Goal: Task Accomplishment & Management: Complete application form

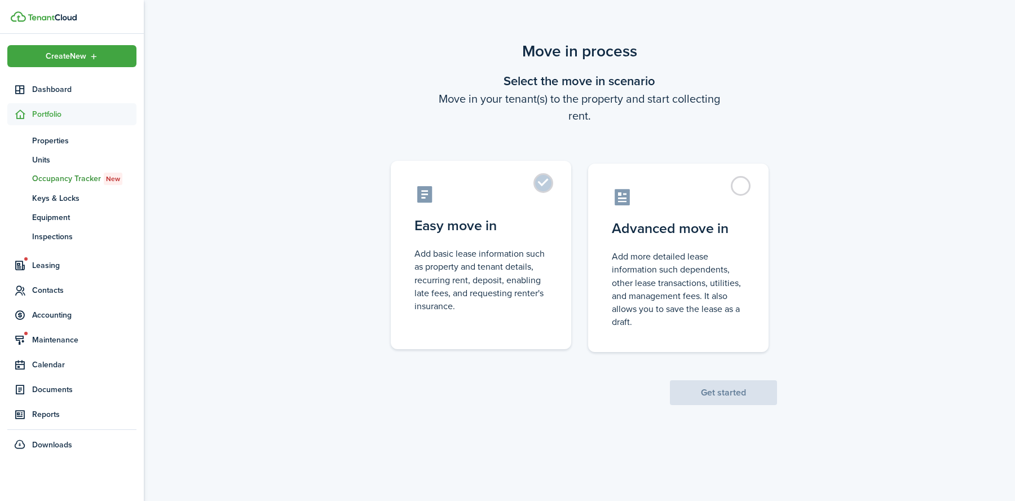
click at [542, 181] on label "Easy move in Add basic lease information such as property and tenant details, r…" at bounding box center [481, 255] width 180 height 188
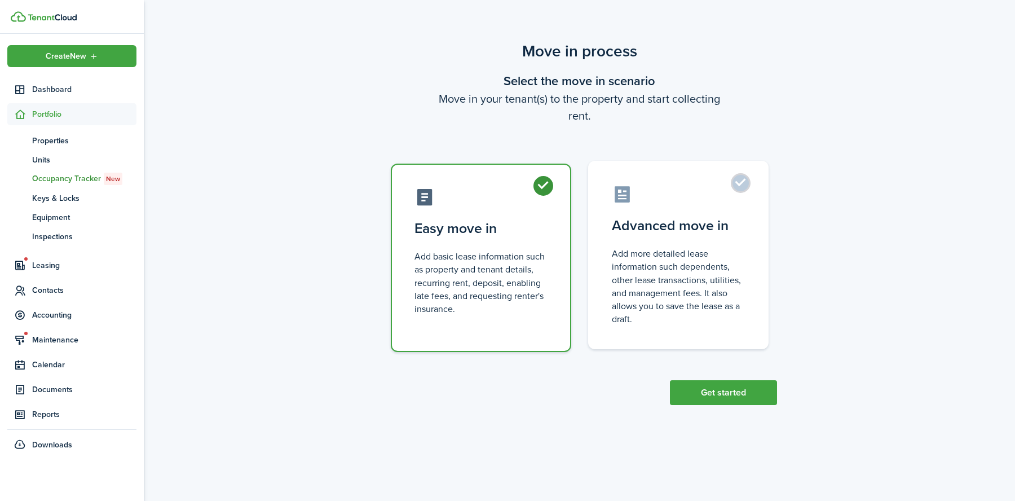
click at [695, 194] on control-radio-card-icon at bounding box center [678, 194] width 133 height 20
radio input "false"
radio input "true"
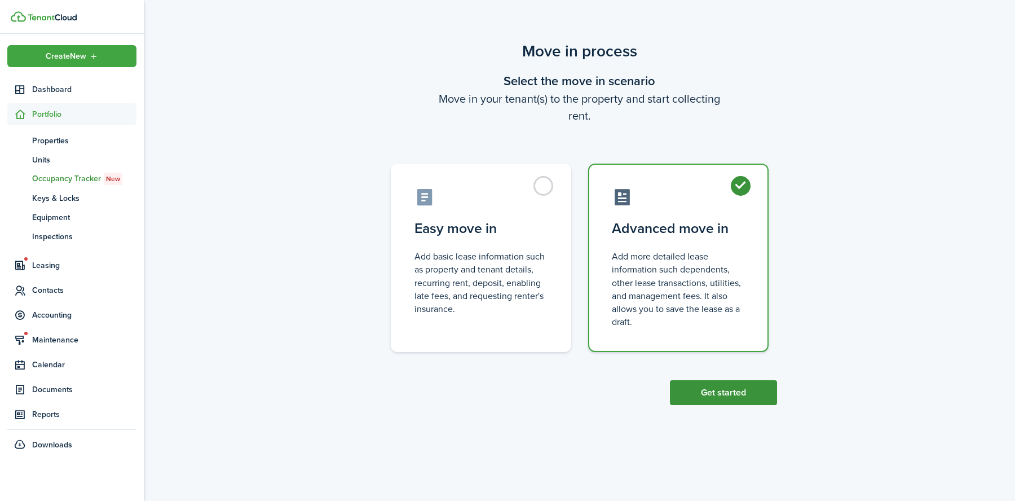
click at [724, 393] on button "Get started" at bounding box center [723, 392] width 107 height 25
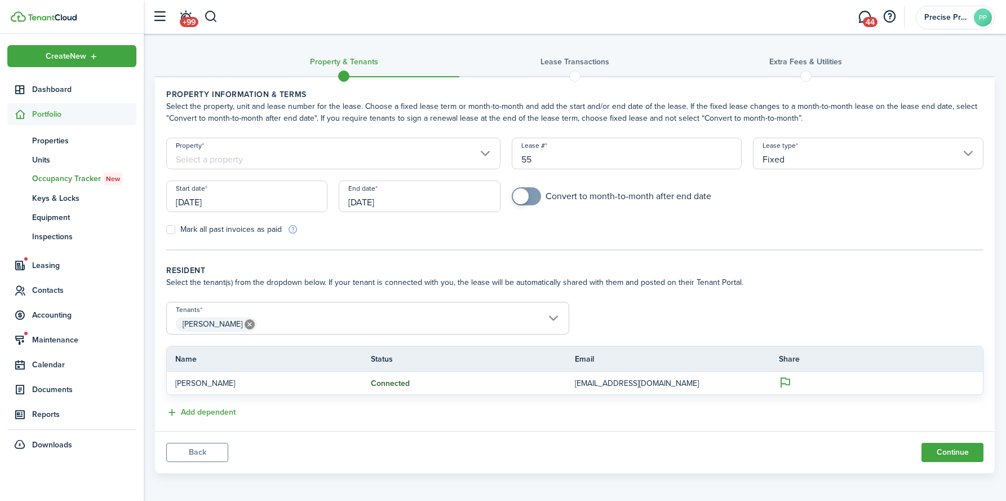
click at [234, 197] on input "[DATE]" at bounding box center [246, 196] width 161 height 32
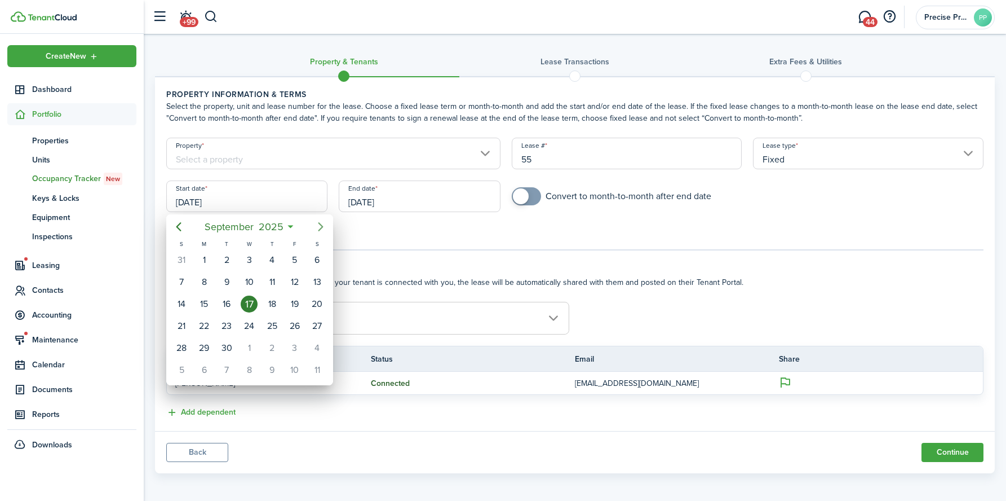
click at [315, 222] on icon "Next page" at bounding box center [321, 227] width 14 height 14
click at [272, 284] on div "9" at bounding box center [272, 281] width 17 height 17
type input "[DATE]"
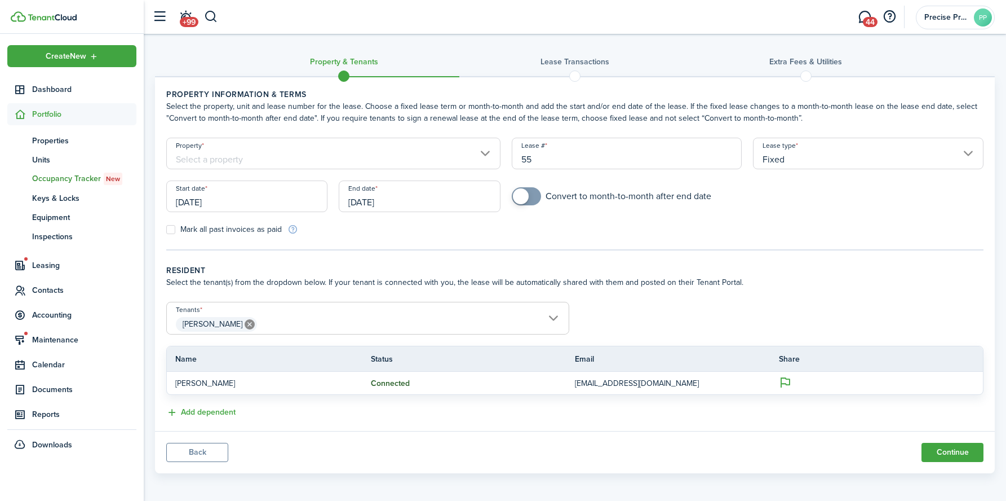
click at [408, 192] on input "[DATE]" at bounding box center [419, 196] width 161 height 32
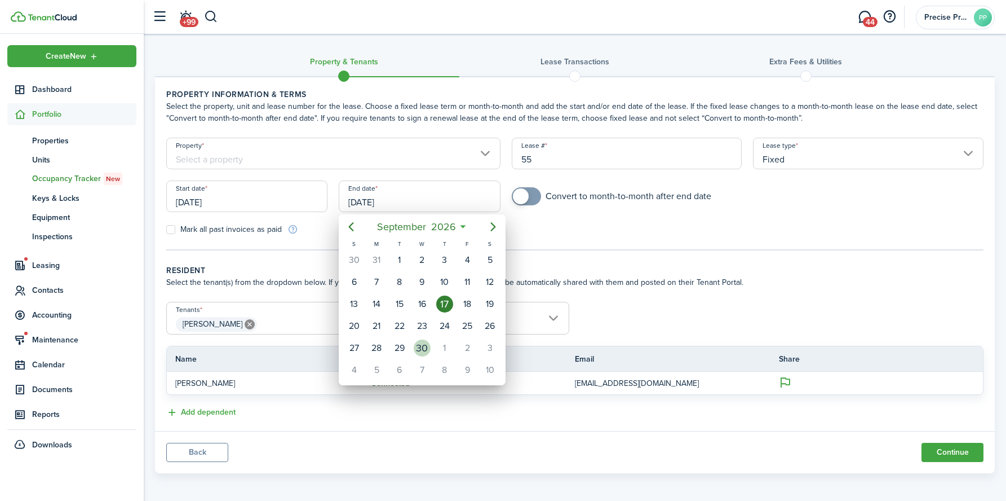
click at [422, 346] on div "30" at bounding box center [422, 347] width 17 height 17
type input "[DATE]"
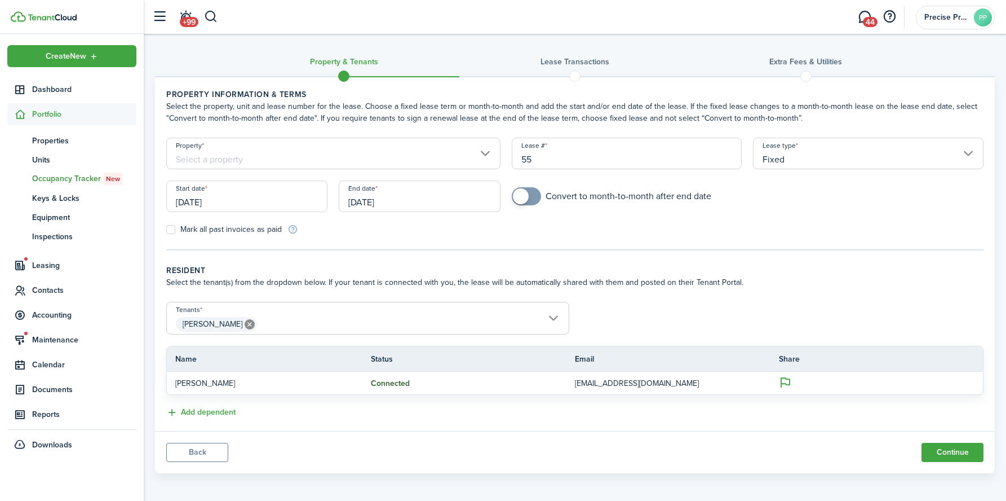
checkbox input "true"
click at [526, 196] on span at bounding box center [521, 196] width 16 height 16
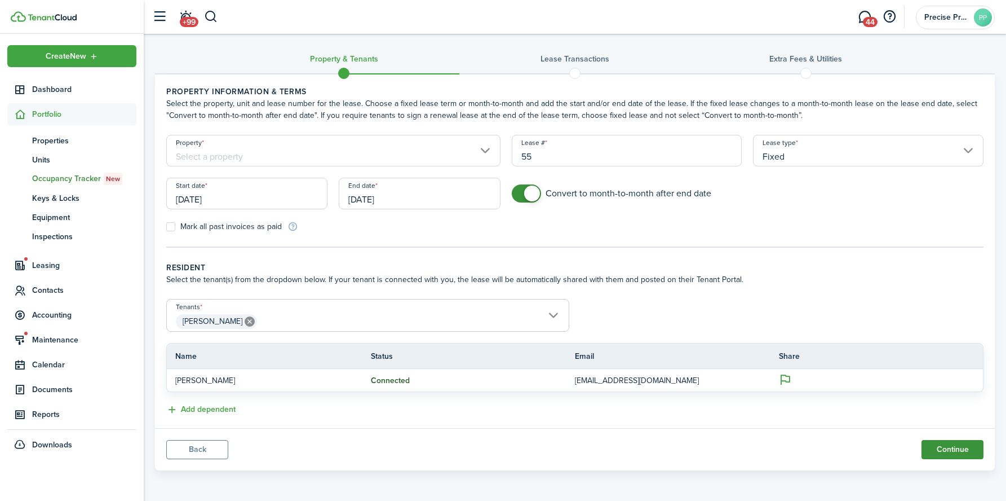
click at [941, 448] on button "Continue" at bounding box center [953, 449] width 62 height 19
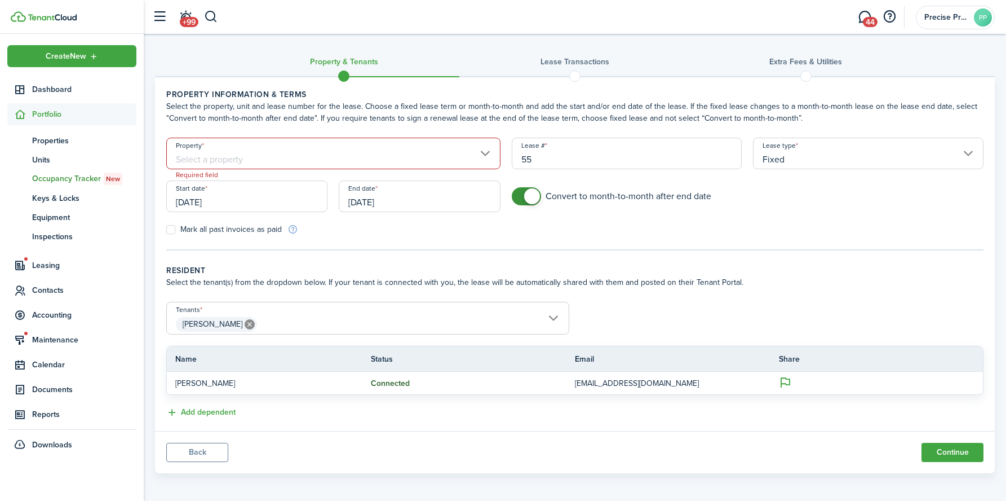
click at [344, 162] on input "Property" at bounding box center [333, 154] width 334 height 32
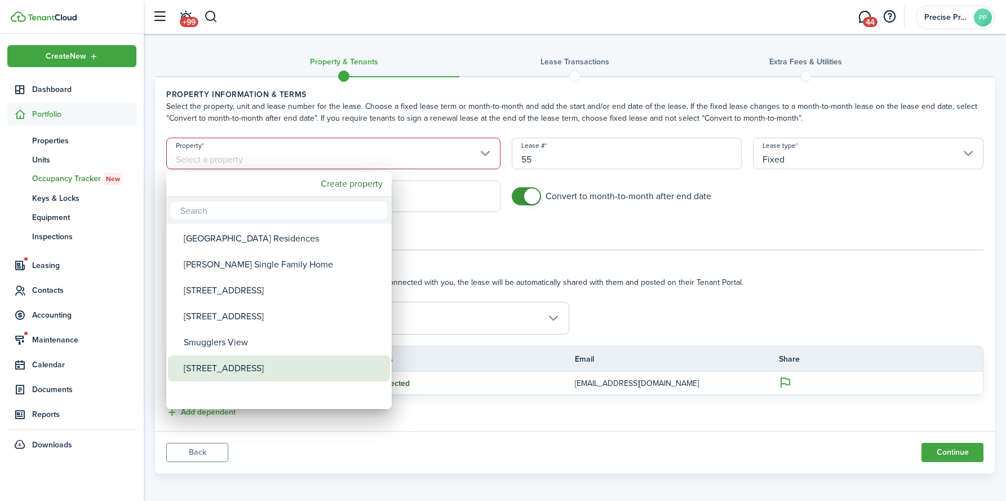
click at [237, 365] on div "[STREET_ADDRESS]" at bounding box center [284, 368] width 200 height 26
type input "[STREET_ADDRESS]"
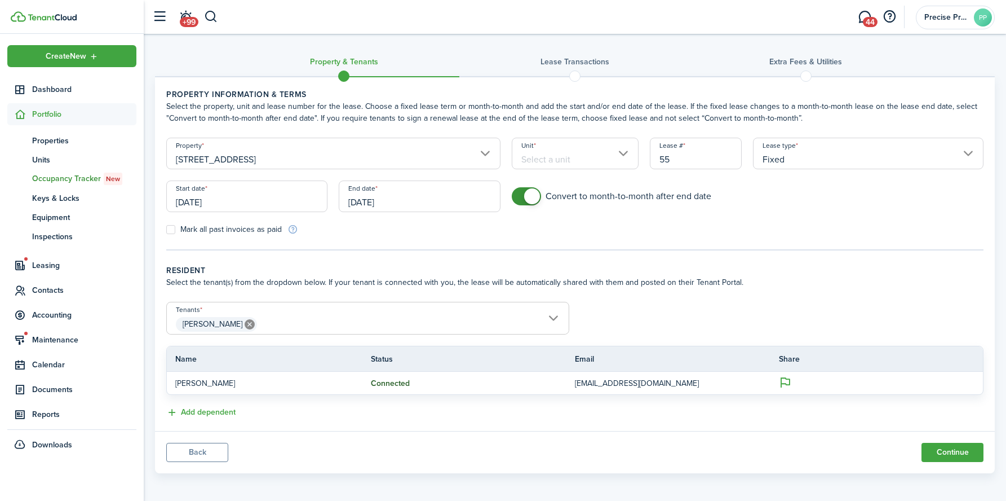
click at [552, 149] on input "Unit" at bounding box center [575, 154] width 127 height 32
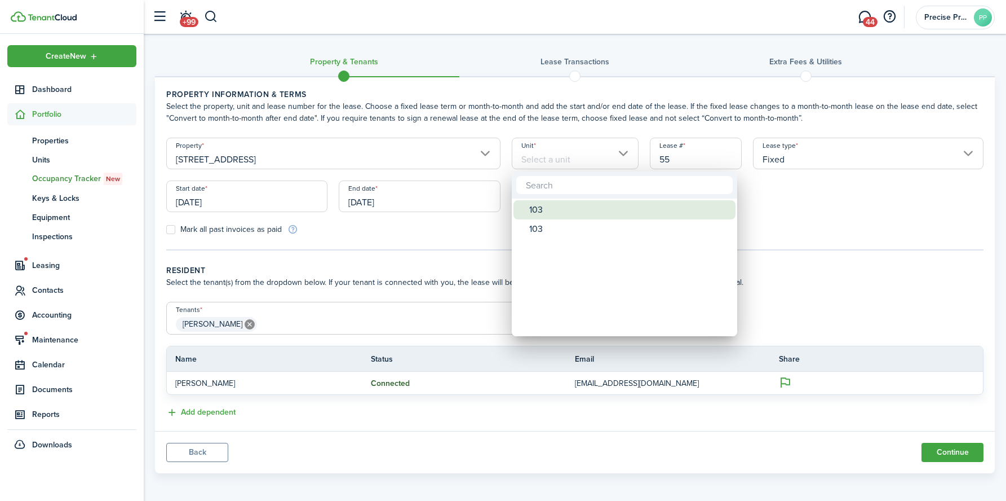
click at [555, 213] on div "103" at bounding box center [629, 209] width 200 height 19
type input "103"
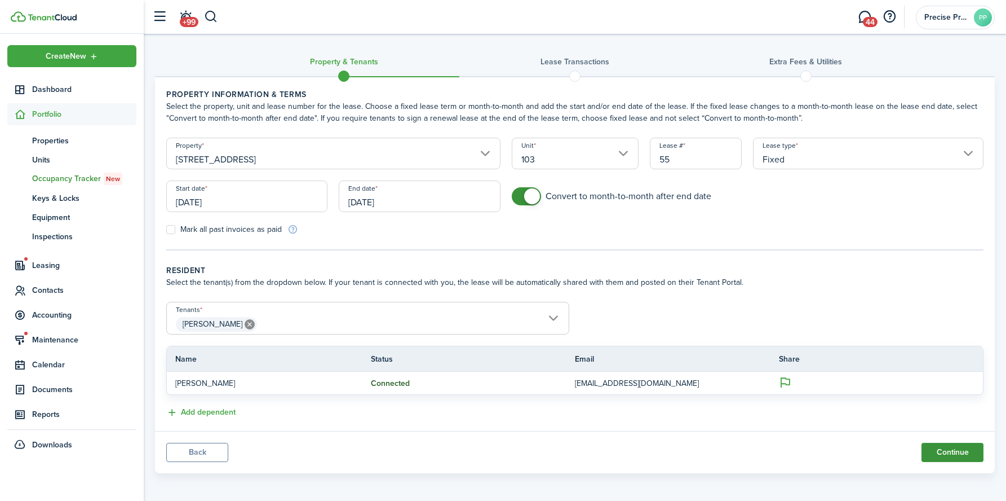
click at [935, 450] on button "Continue" at bounding box center [953, 452] width 62 height 19
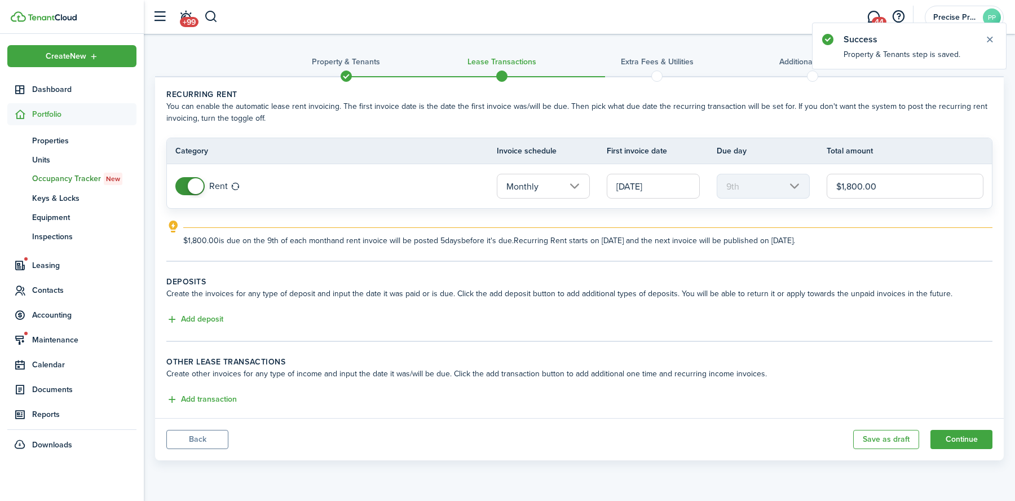
click at [630, 187] on input "[DATE]" at bounding box center [653, 186] width 93 height 25
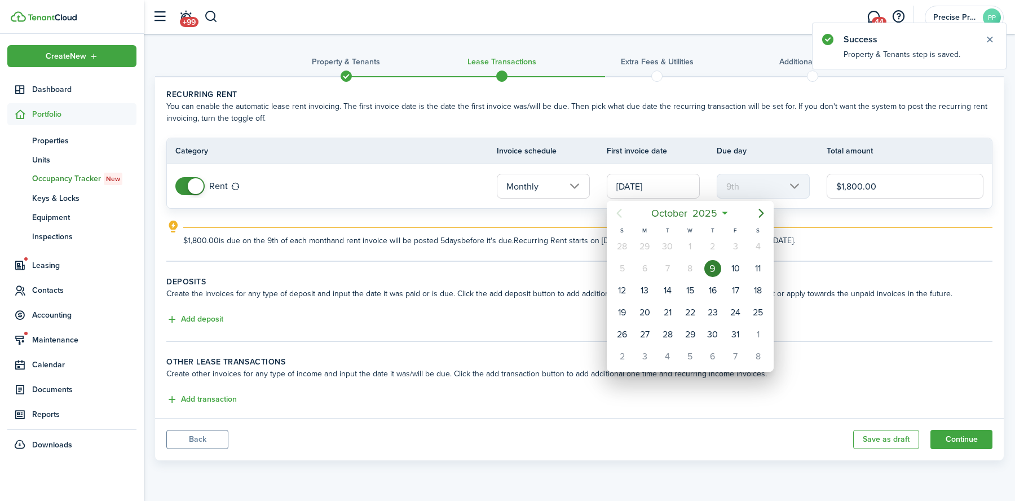
click at [622, 214] on icon "Previous page" at bounding box center [619, 213] width 14 height 14
click at [545, 261] on div at bounding box center [507, 250] width 1195 height 681
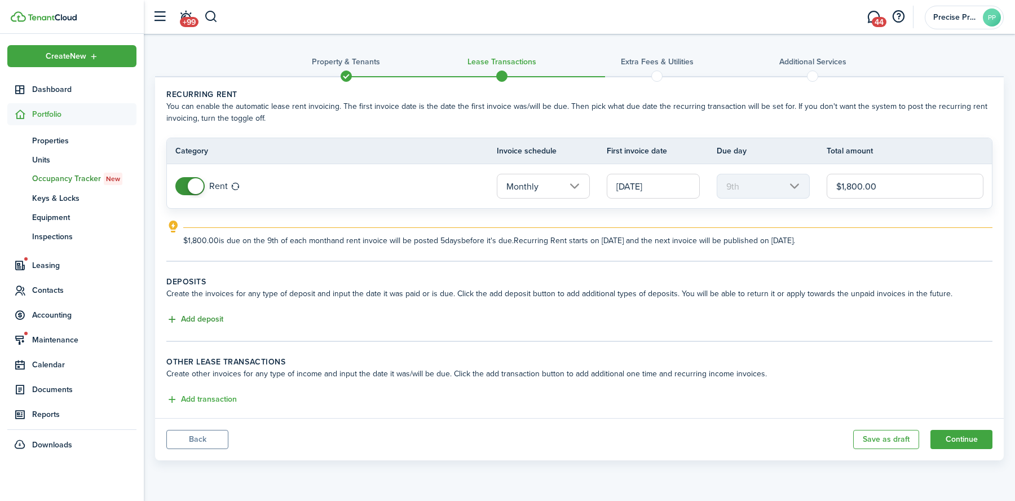
click at [179, 317] on button "Add deposit" at bounding box center [194, 319] width 57 height 13
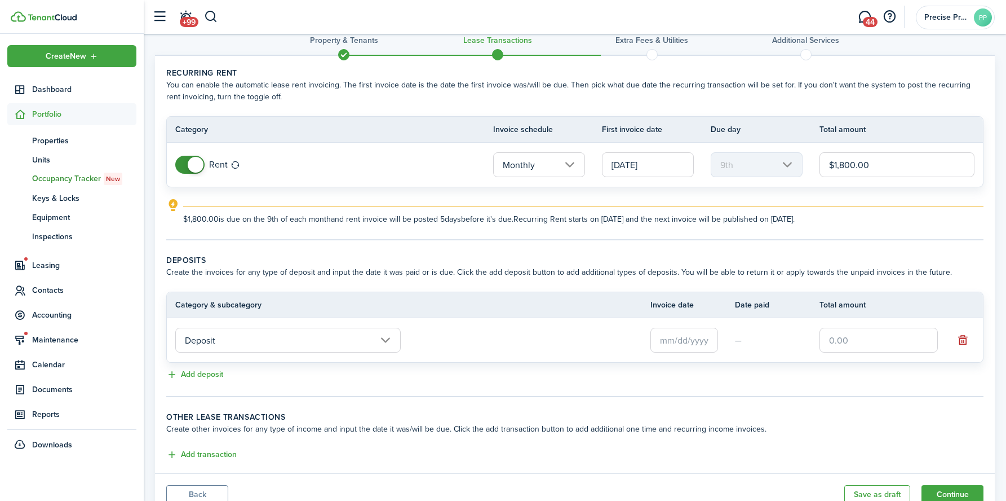
scroll to position [67, 0]
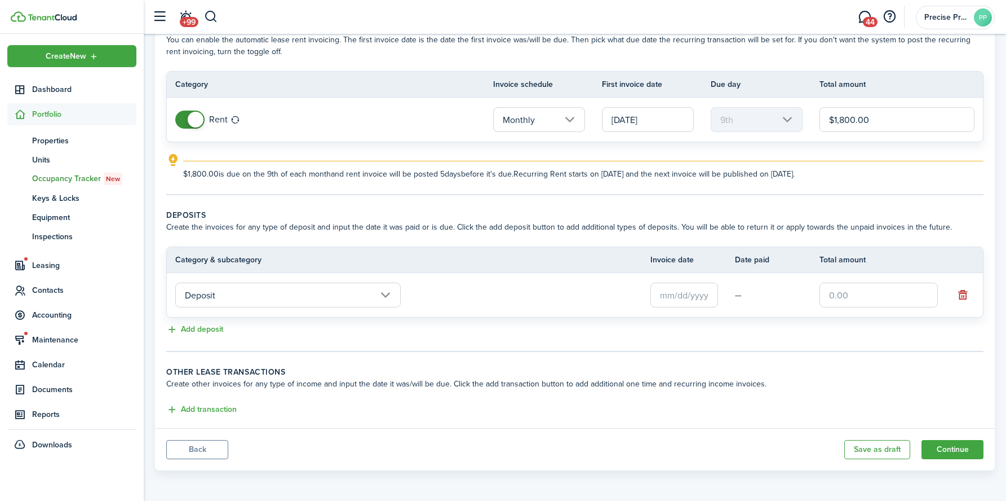
click at [672, 291] on input "text" at bounding box center [685, 294] width 68 height 25
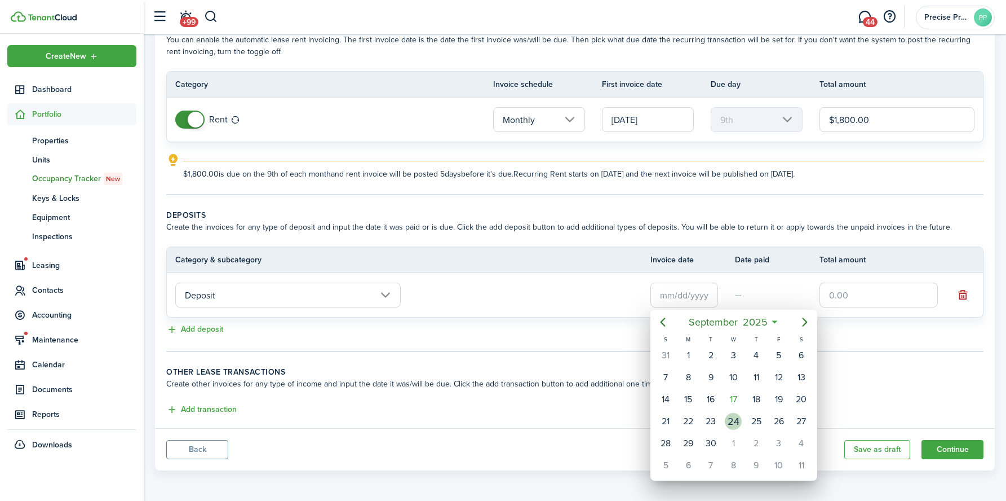
click at [736, 422] on div "24" at bounding box center [733, 421] width 17 height 17
type input "[DATE]"
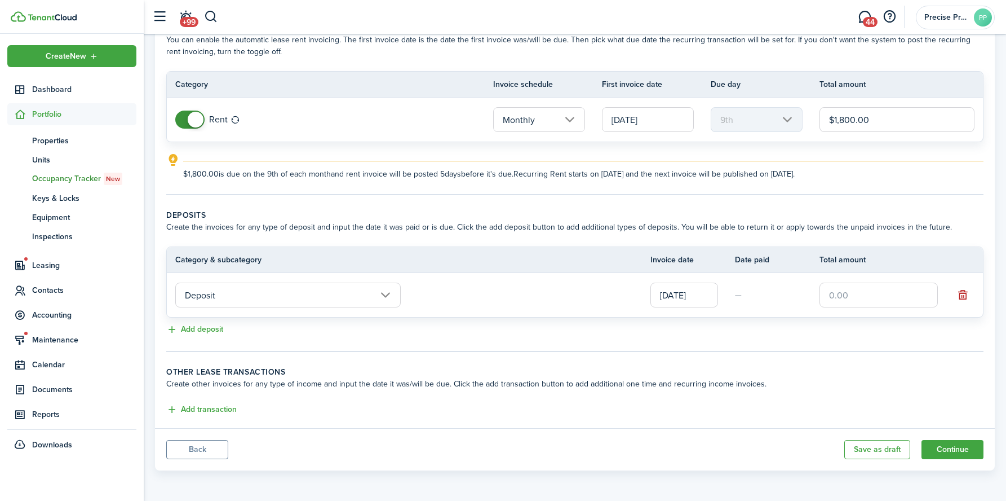
click at [845, 295] on input "text" at bounding box center [879, 294] width 118 height 25
type input "$1,800.00"
click at [471, 323] on div "Add deposit" at bounding box center [574, 330] width 817 height 14
click at [847, 122] on input "$1,800.00" at bounding box center [897, 119] width 155 height 25
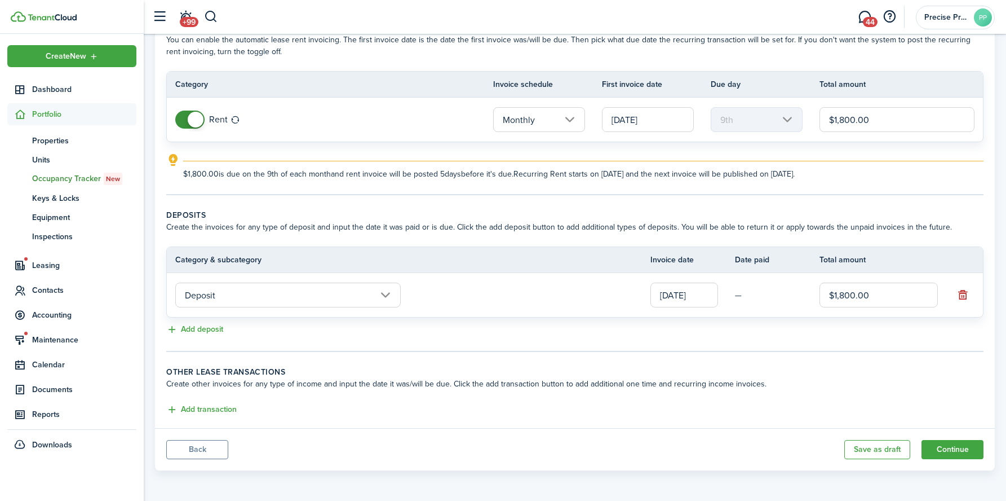
click at [558, 127] on input "Monthly" at bounding box center [539, 119] width 92 height 25
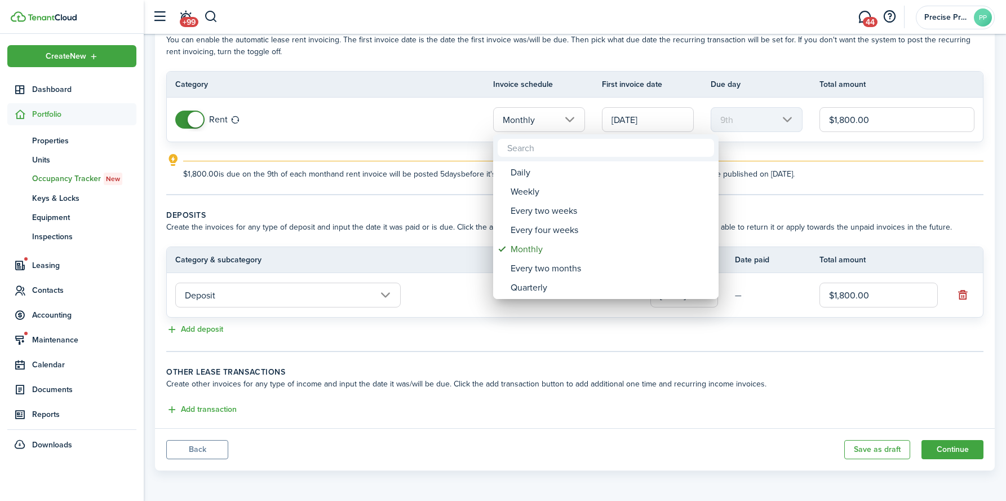
click at [355, 142] on div at bounding box center [503, 250] width 1187 height 681
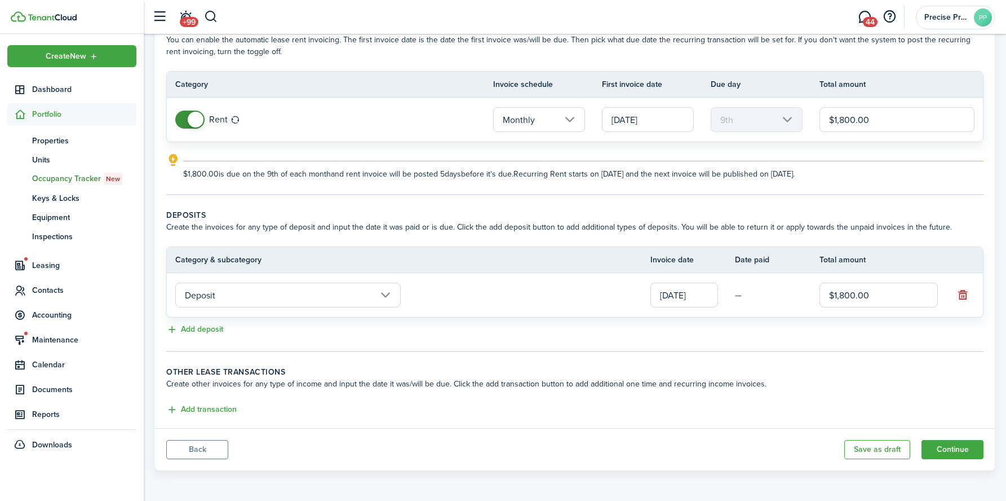
click at [196, 117] on span at bounding box center [196, 120] width 16 height 16
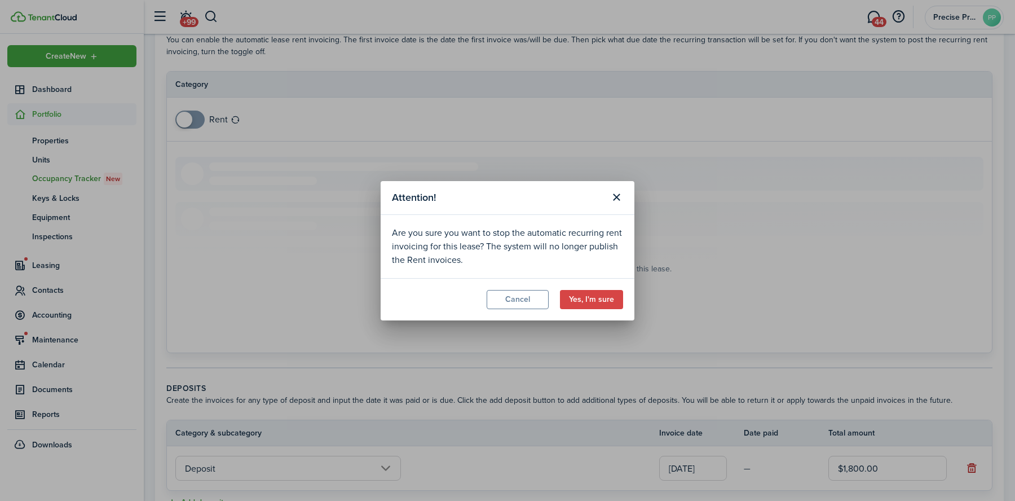
click at [188, 117] on div "Attention! Are you sure you want to stop the automatic recurring rent invoicing…" at bounding box center [507, 250] width 1015 height 501
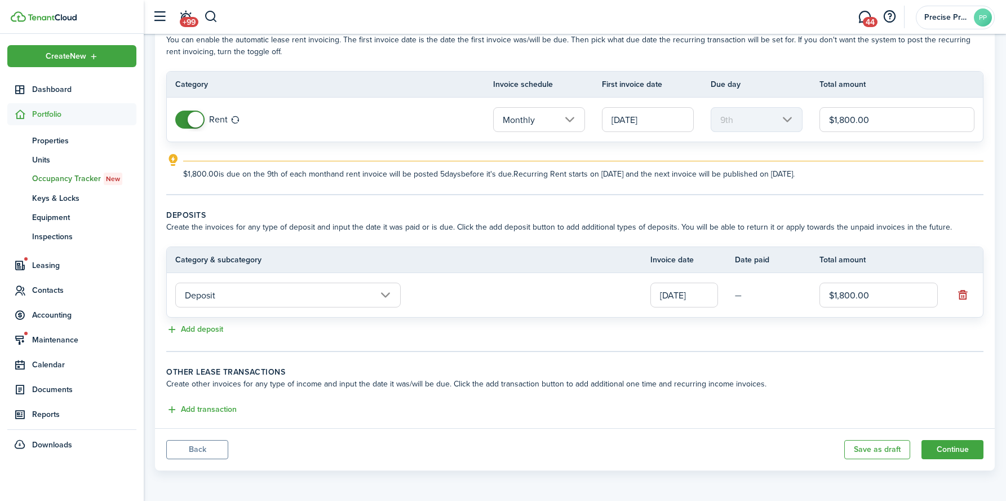
click at [189, 121] on span at bounding box center [196, 120] width 16 height 16
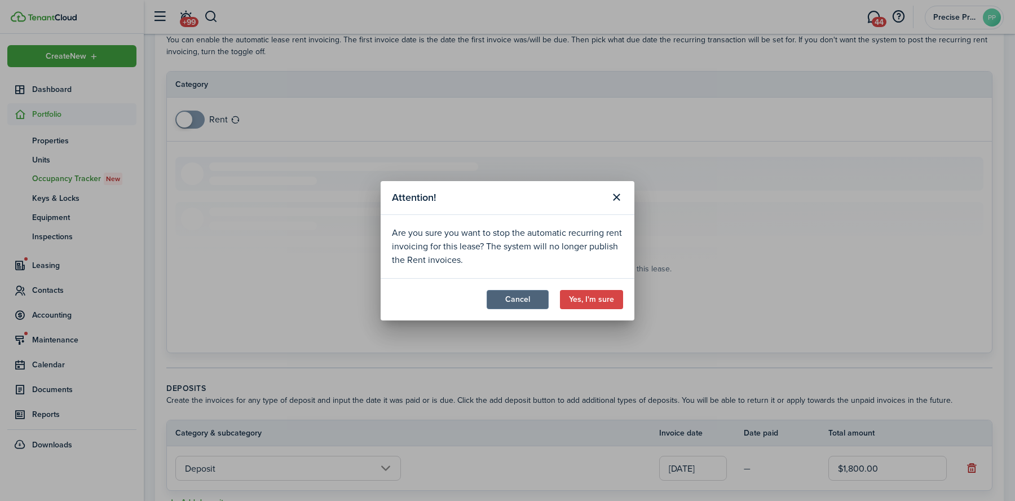
click at [527, 293] on button "Cancel" at bounding box center [518, 299] width 62 height 19
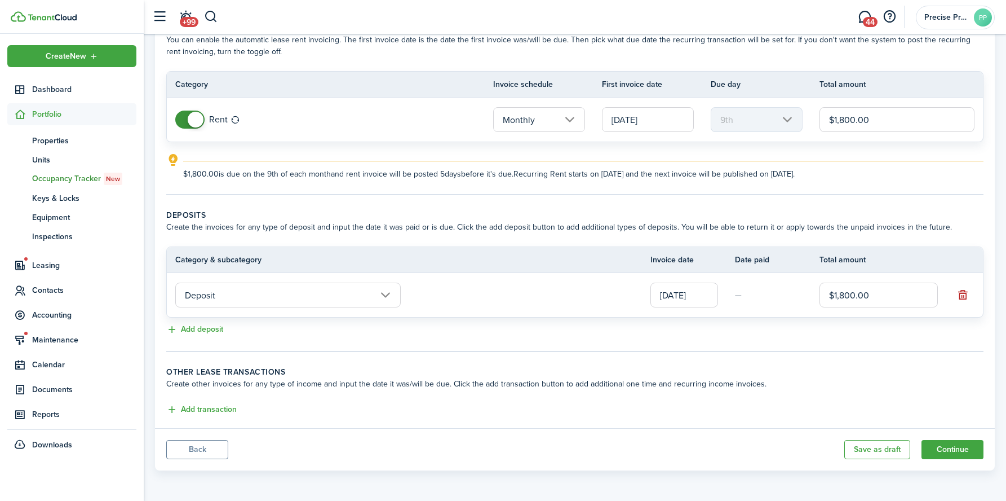
click at [640, 122] on input "[DATE]" at bounding box center [648, 119] width 92 height 25
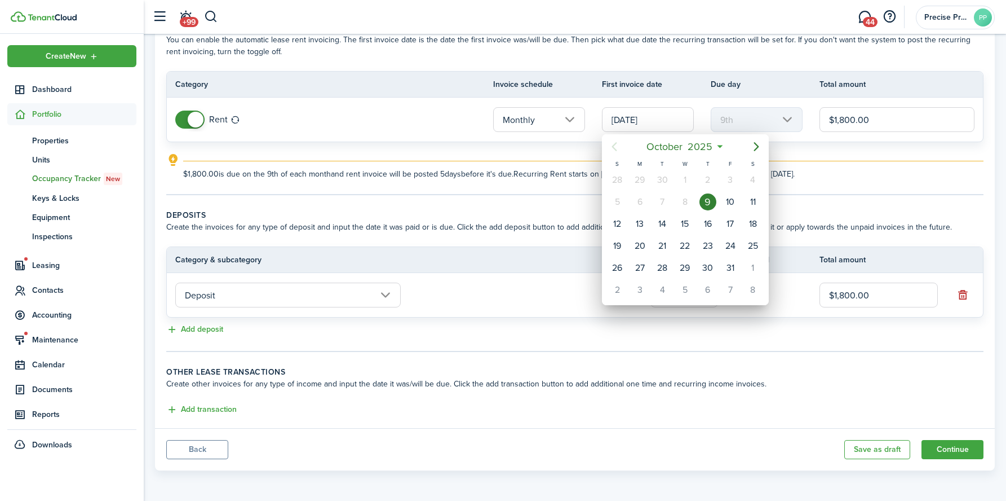
click at [768, 141] on div "[DATE]" at bounding box center [685, 146] width 167 height 25
click at [762, 143] on icon "Next page" at bounding box center [757, 147] width 14 height 14
click at [750, 180] on div "1" at bounding box center [753, 179] width 17 height 17
type input "[DATE]"
type input "1st"
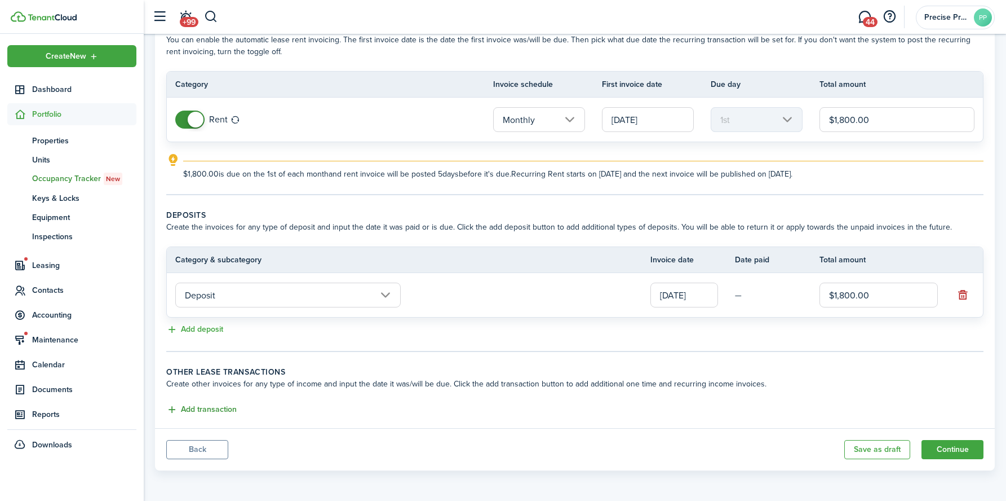
click at [218, 413] on button "Add transaction" at bounding box center [201, 409] width 70 height 13
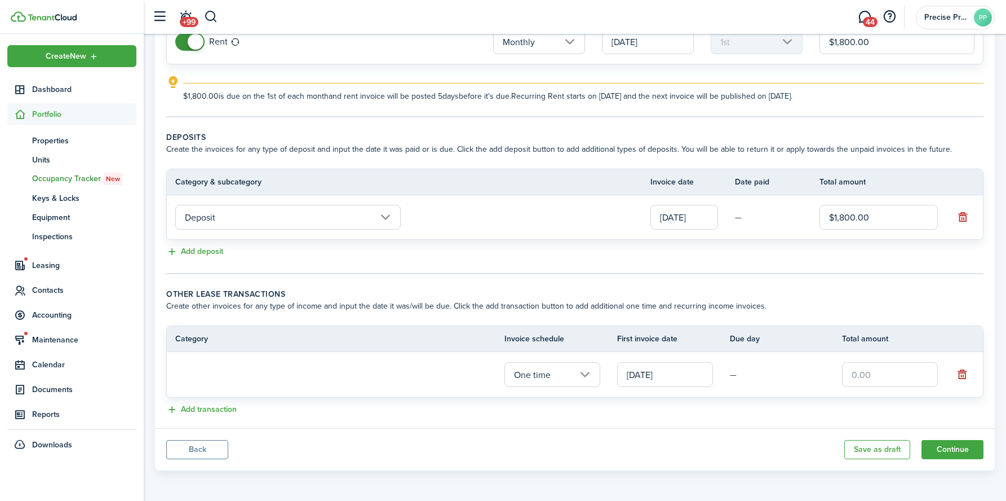
scroll to position [143, 0]
click at [309, 374] on input "text" at bounding box center [288, 375] width 226 height 25
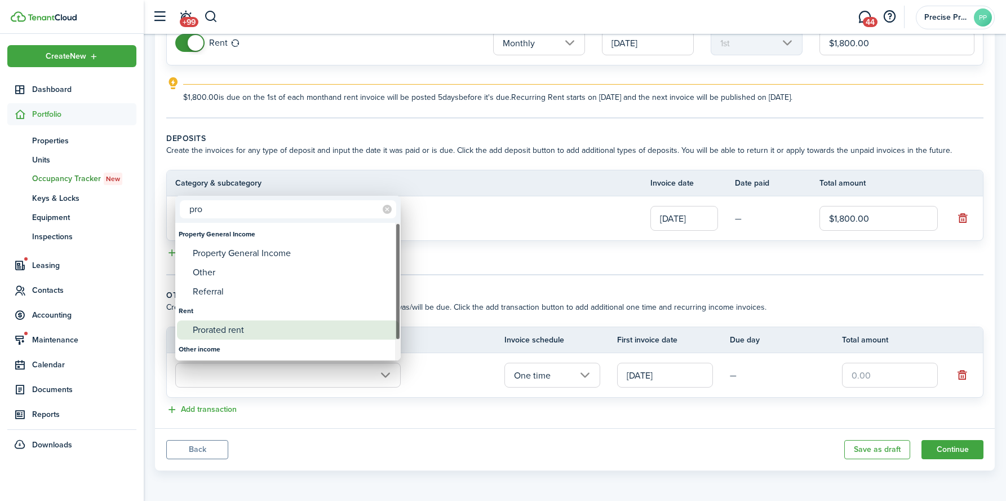
type input "pro"
click at [264, 330] on div "Prorated rent" at bounding box center [293, 329] width 200 height 19
type input "Rent / Prorated rent"
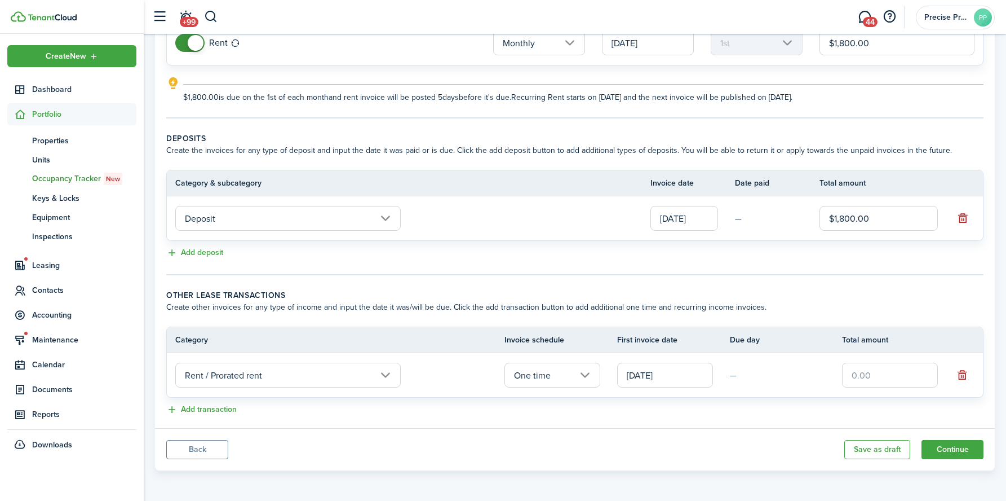
click at [655, 376] on input "[DATE]" at bounding box center [665, 375] width 96 height 25
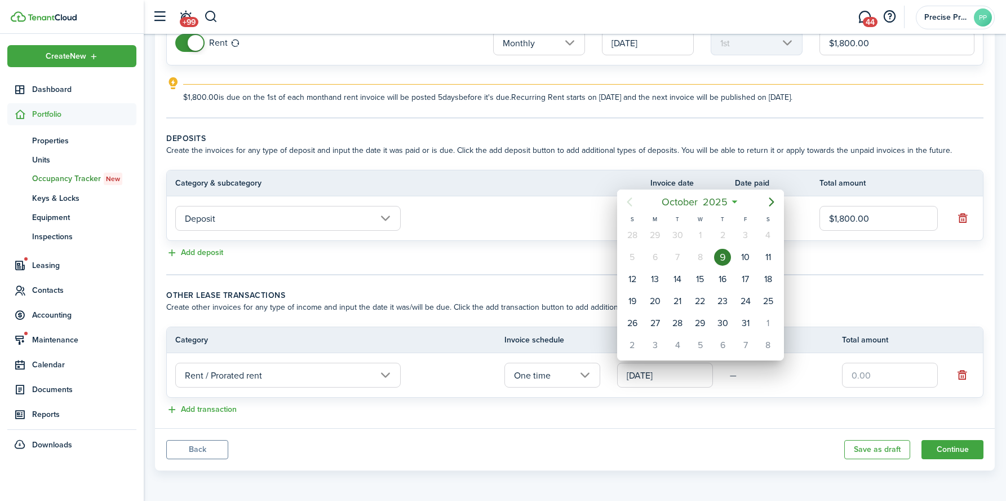
click at [718, 257] on div "9" at bounding box center [722, 257] width 17 height 17
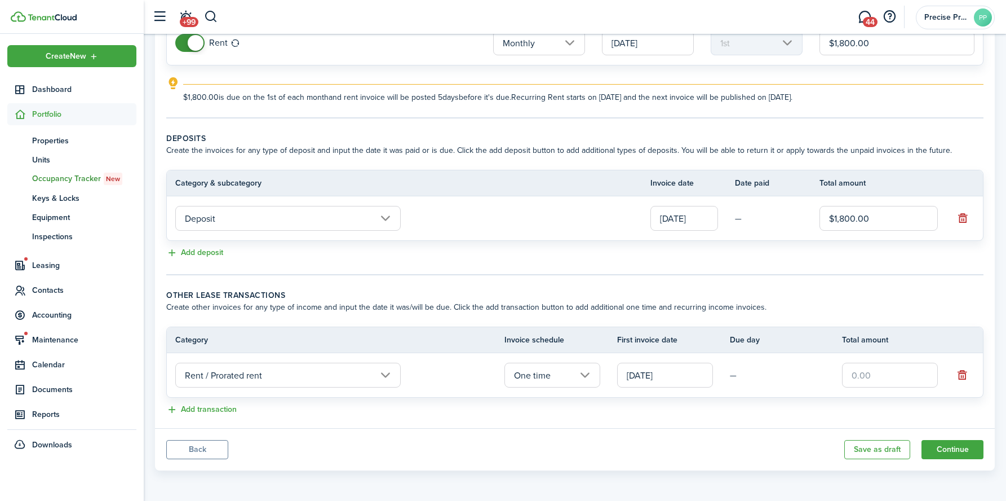
click at [875, 378] on input "text" at bounding box center [890, 375] width 96 height 25
type input "$1,335.00"
click at [834, 419] on panel-main-body "Recurring rent You can enable the automatic lease rent invoicing. The first inv…" at bounding box center [575, 181] width 840 height 494
click at [958, 445] on button "Continue" at bounding box center [953, 449] width 62 height 19
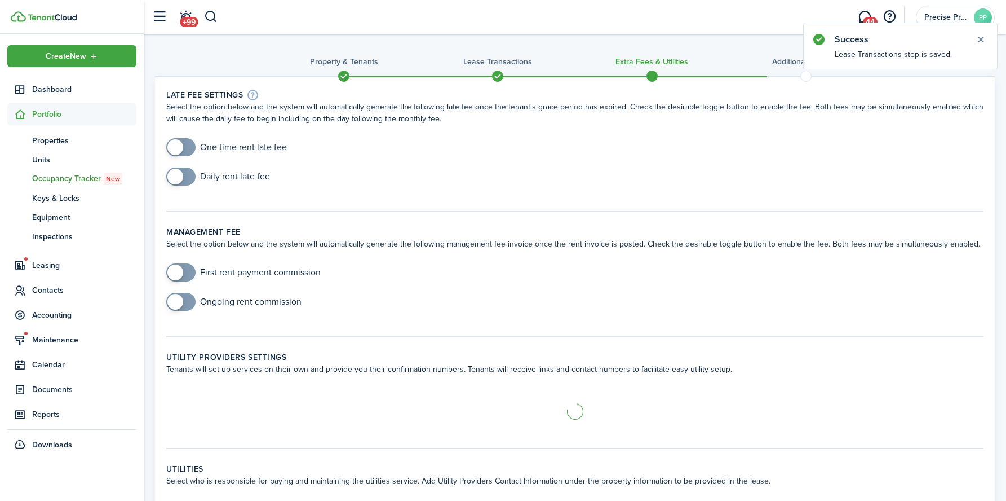
checkbox input "true"
click at [176, 147] on span at bounding box center [175, 147] width 16 height 16
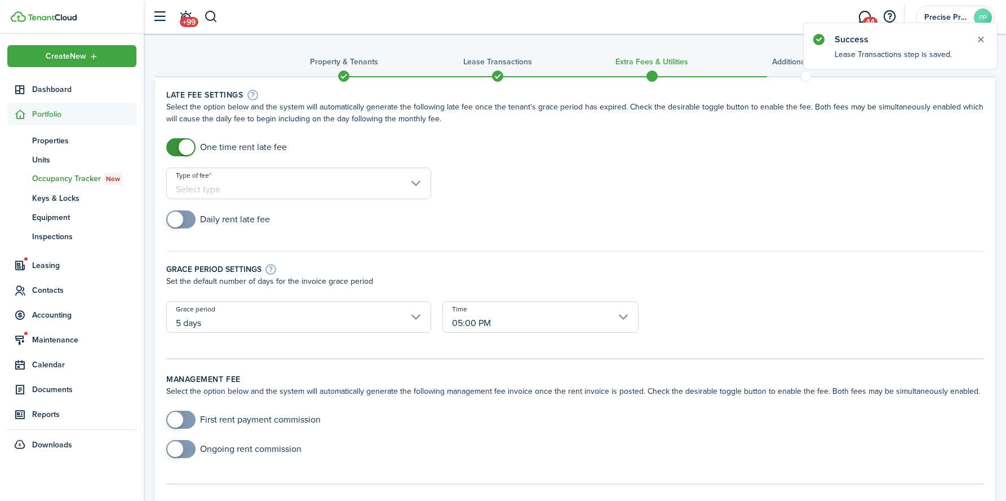
click at [253, 185] on input "Type of fee" at bounding box center [298, 183] width 265 height 32
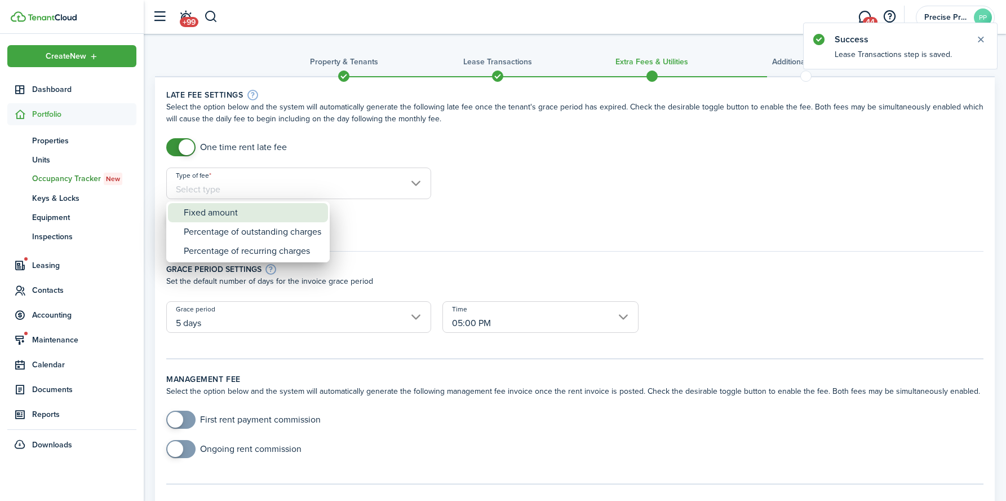
click at [248, 212] on div "Fixed amount" at bounding box center [253, 212] width 138 height 19
type input "Fixed amount"
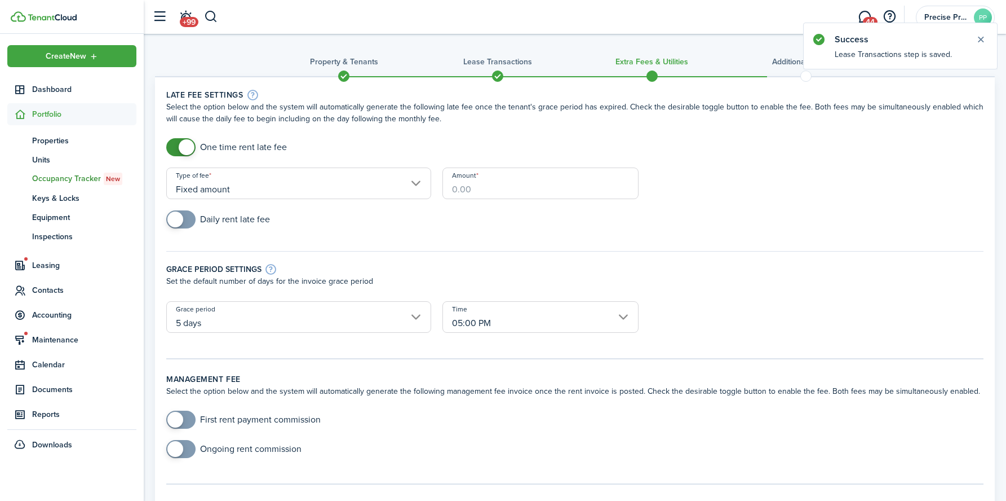
click at [505, 191] on input "Amount" at bounding box center [541, 183] width 196 height 32
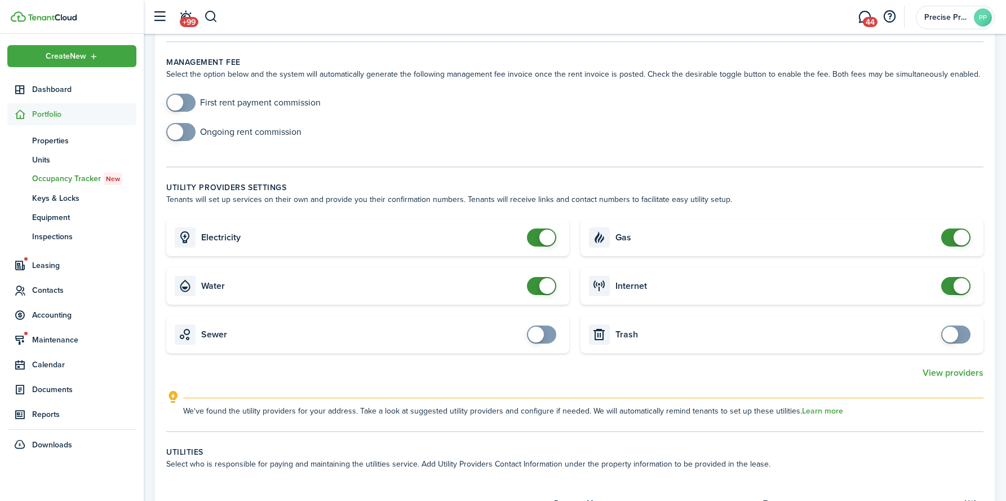
scroll to position [409, 0]
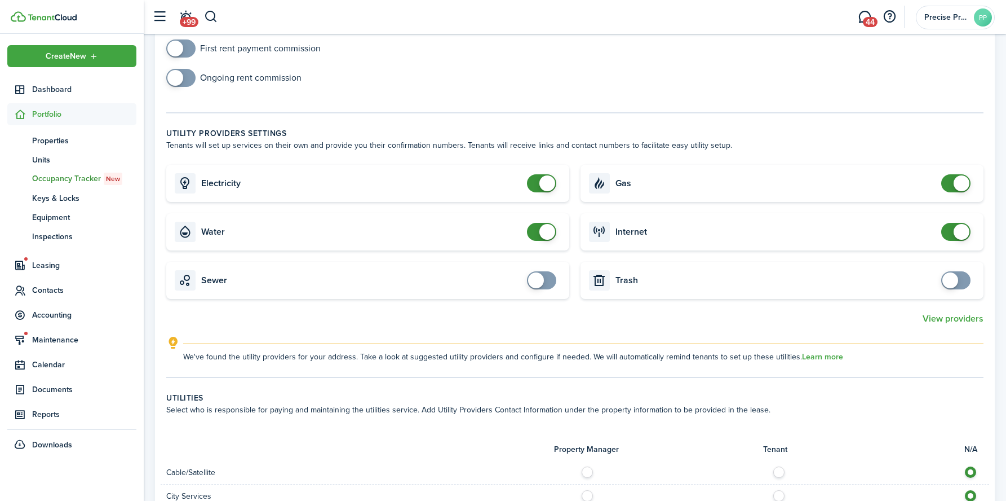
type input "$50.00"
checkbox input "false"
click at [551, 232] on span at bounding box center [548, 232] width 16 height 16
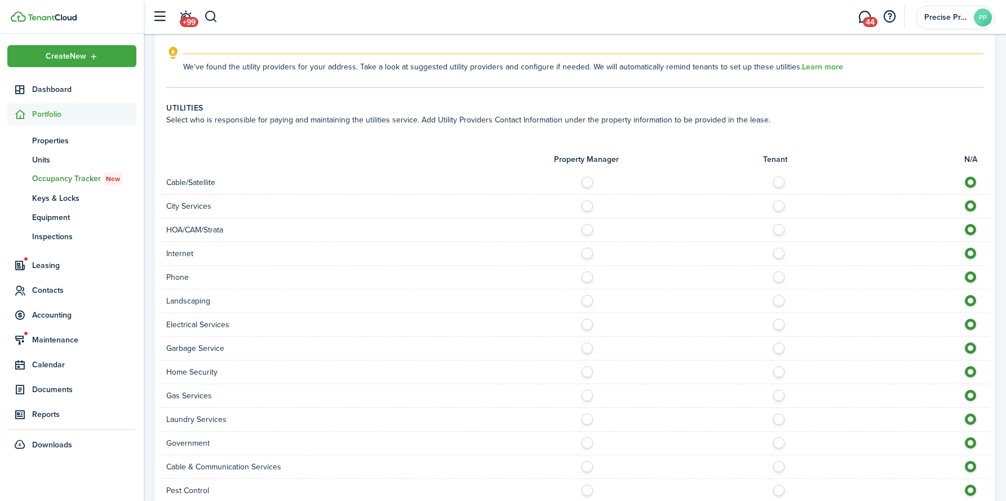
scroll to position [715, 0]
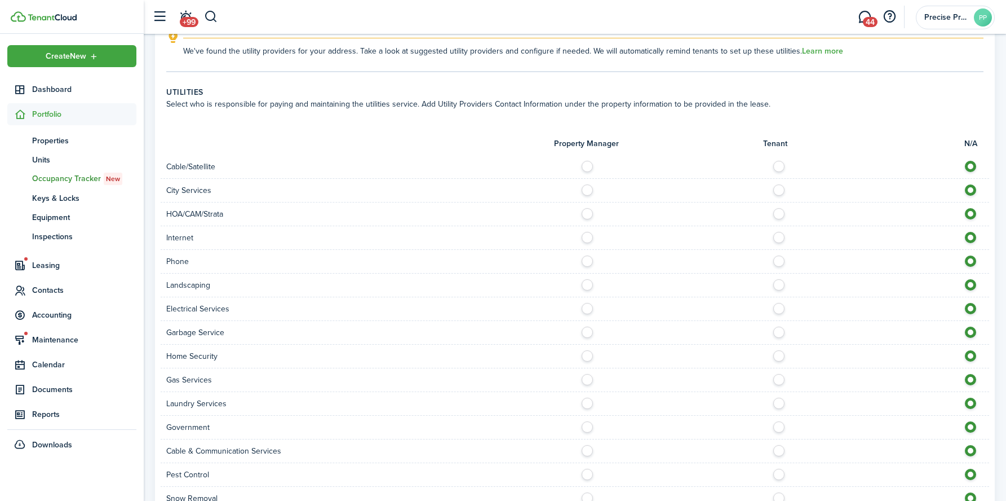
click at [780, 166] on label at bounding box center [782, 164] width 20 height 6
radio input "true"
click at [777, 236] on label at bounding box center [782, 235] width 20 height 6
radio input "true"
click at [779, 261] on label at bounding box center [782, 258] width 20 height 6
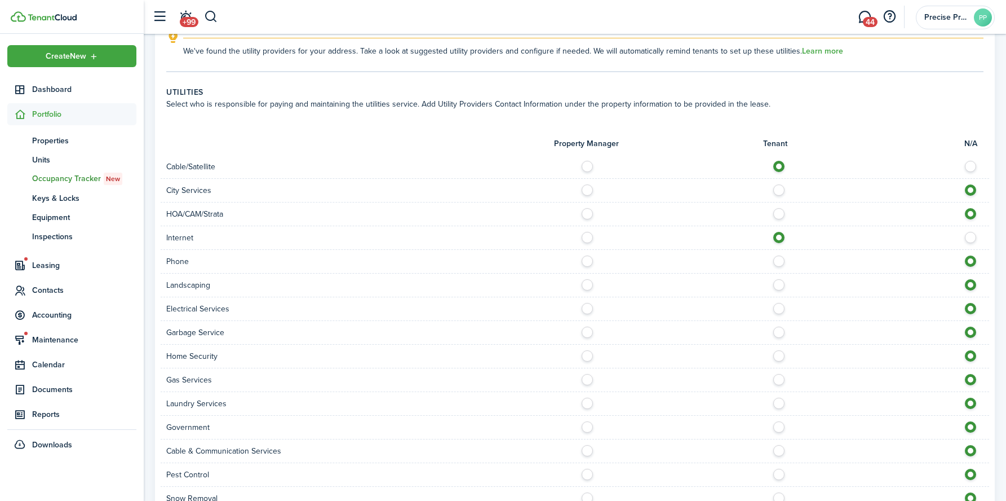
radio input "true"
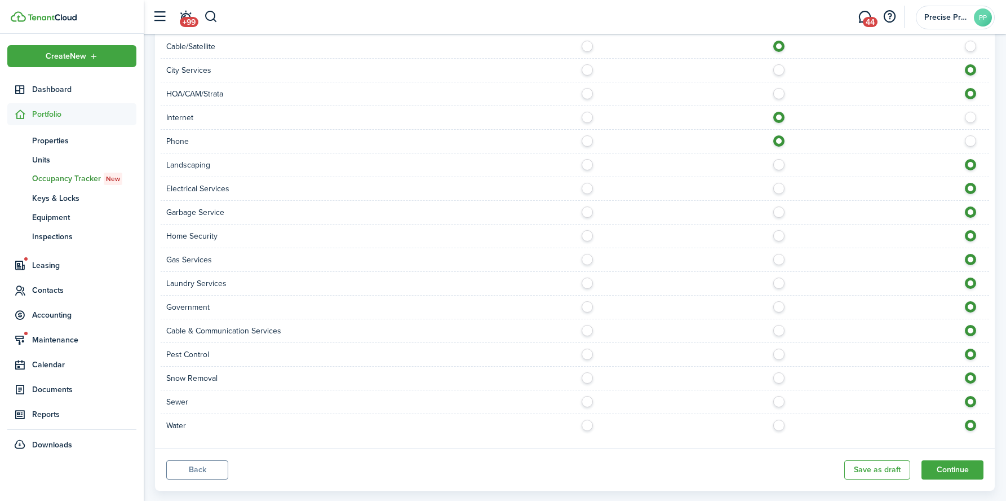
scroll to position [837, 0]
click at [777, 185] on label at bounding box center [782, 183] width 20 height 6
radio input "true"
click at [783, 253] on label at bounding box center [782, 254] width 20 height 6
radio input "true"
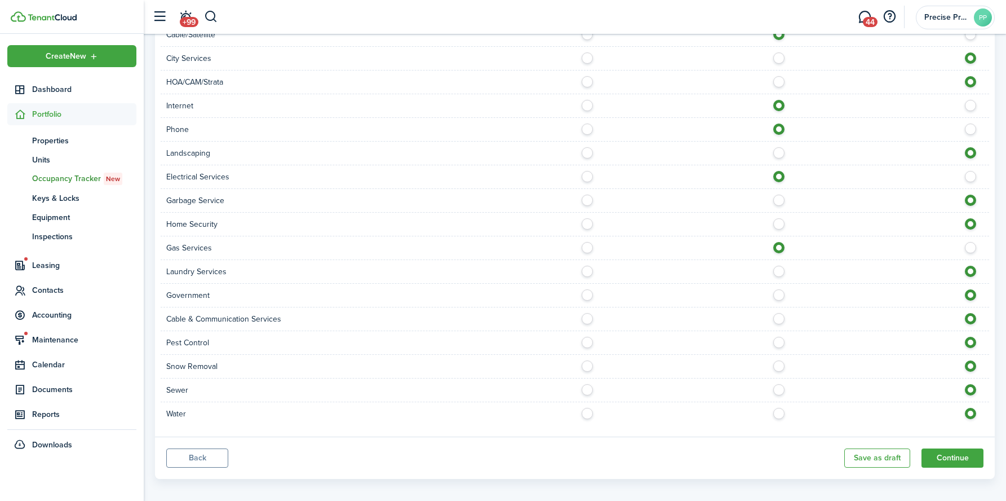
scroll to position [856, 0]
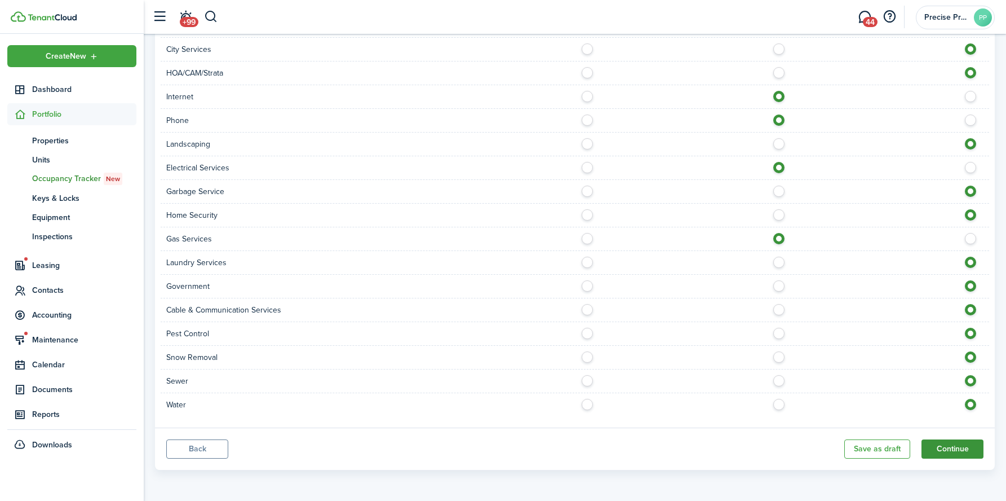
click at [952, 447] on button "Continue" at bounding box center [953, 448] width 62 height 19
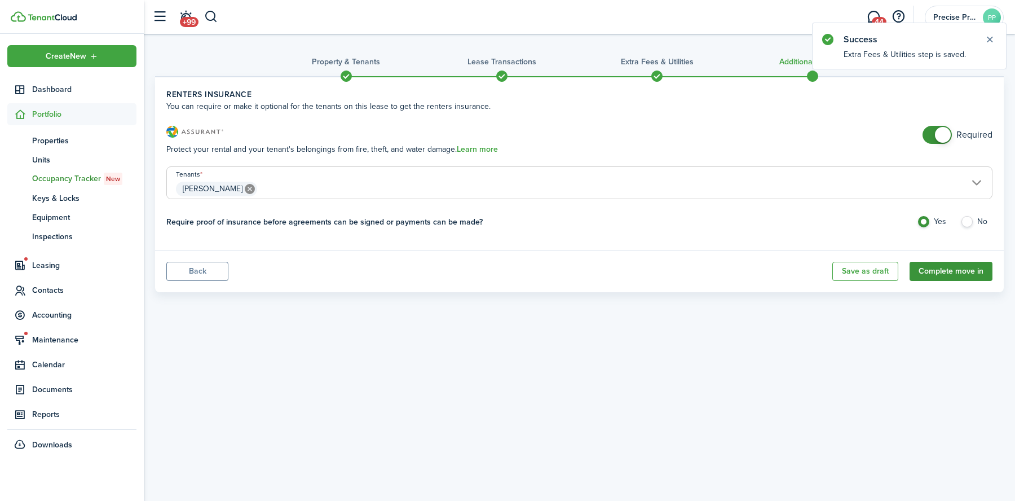
click at [965, 271] on button "Complete move in" at bounding box center [950, 271] width 83 height 19
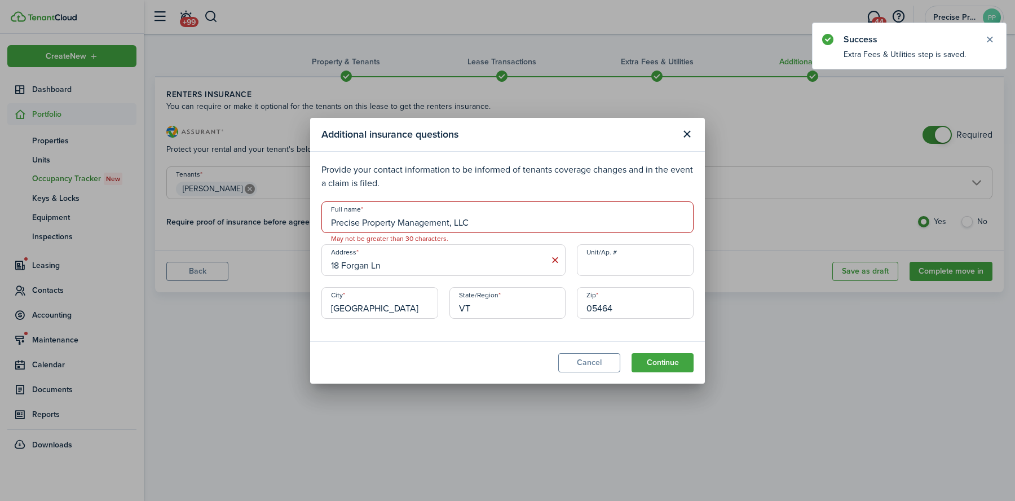
click at [436, 223] on input "Precise Property Management, LLC" at bounding box center [507, 217] width 372 height 32
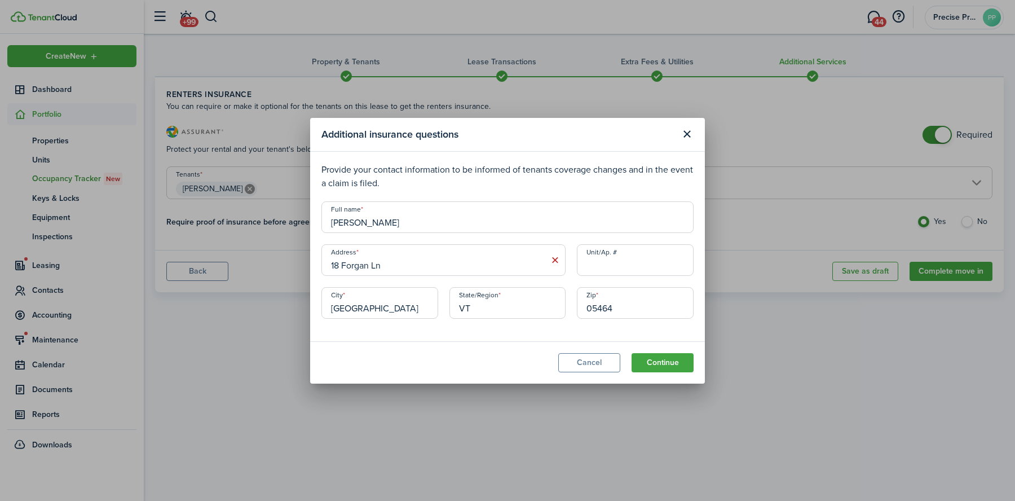
type input "[PERSON_NAME]"
click at [620, 267] on input "Unit/Ap. #" at bounding box center [635, 260] width 117 height 32
type input "101"
click at [672, 356] on button "Continue" at bounding box center [662, 362] width 62 height 19
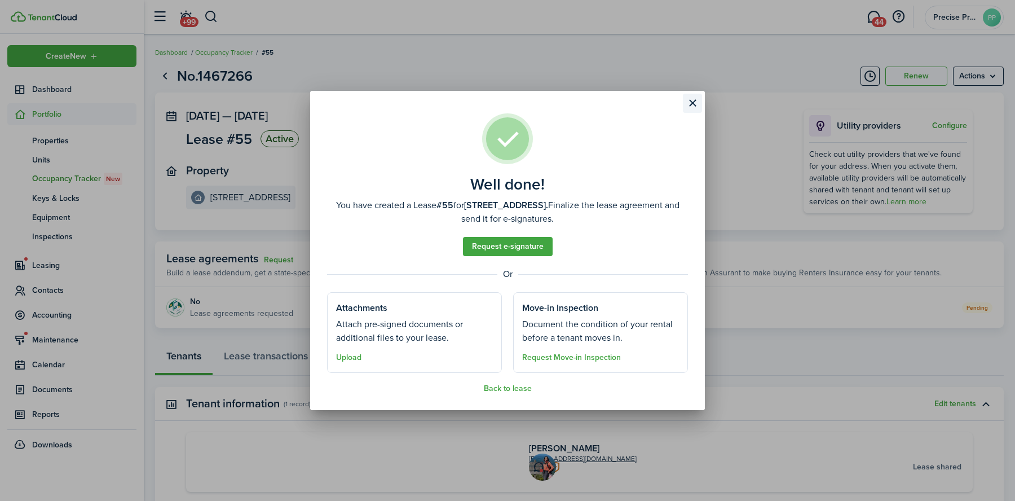
click at [700, 95] on button "Close modal" at bounding box center [692, 103] width 19 height 19
